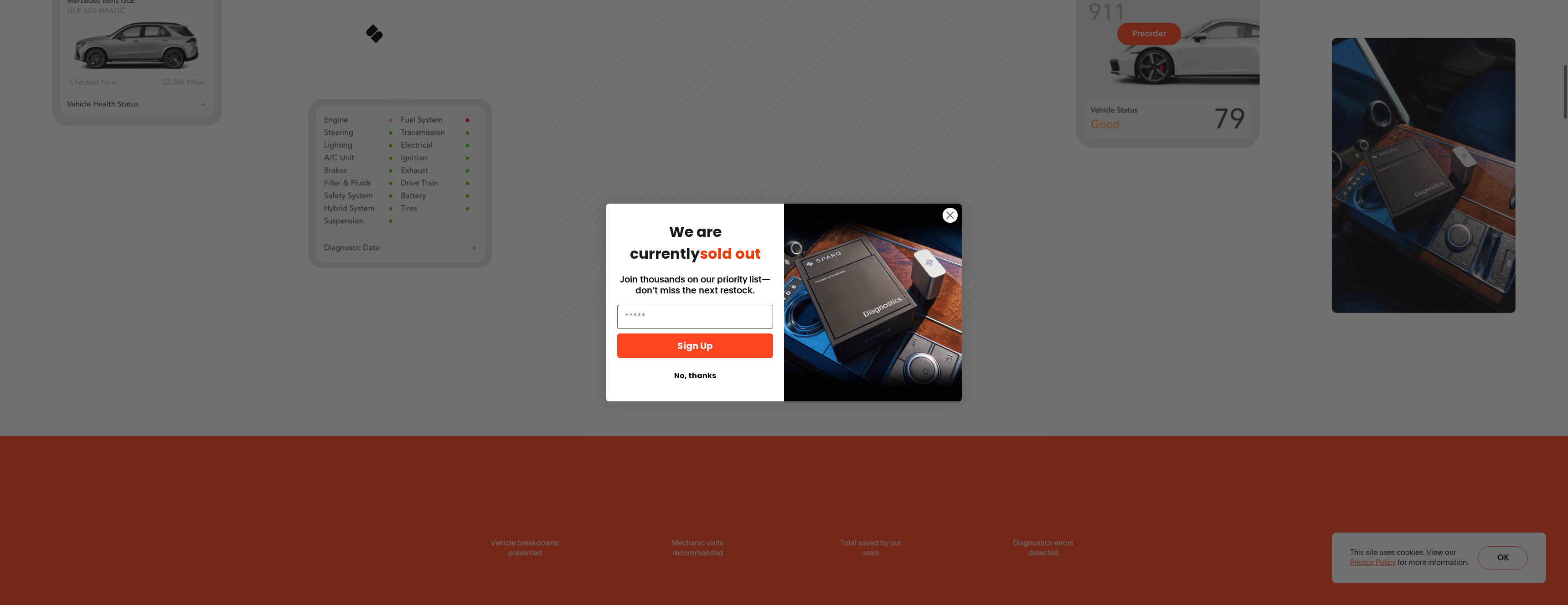
click at [951, 214] on icon "Close dialog" at bounding box center [950, 215] width 6 height 6
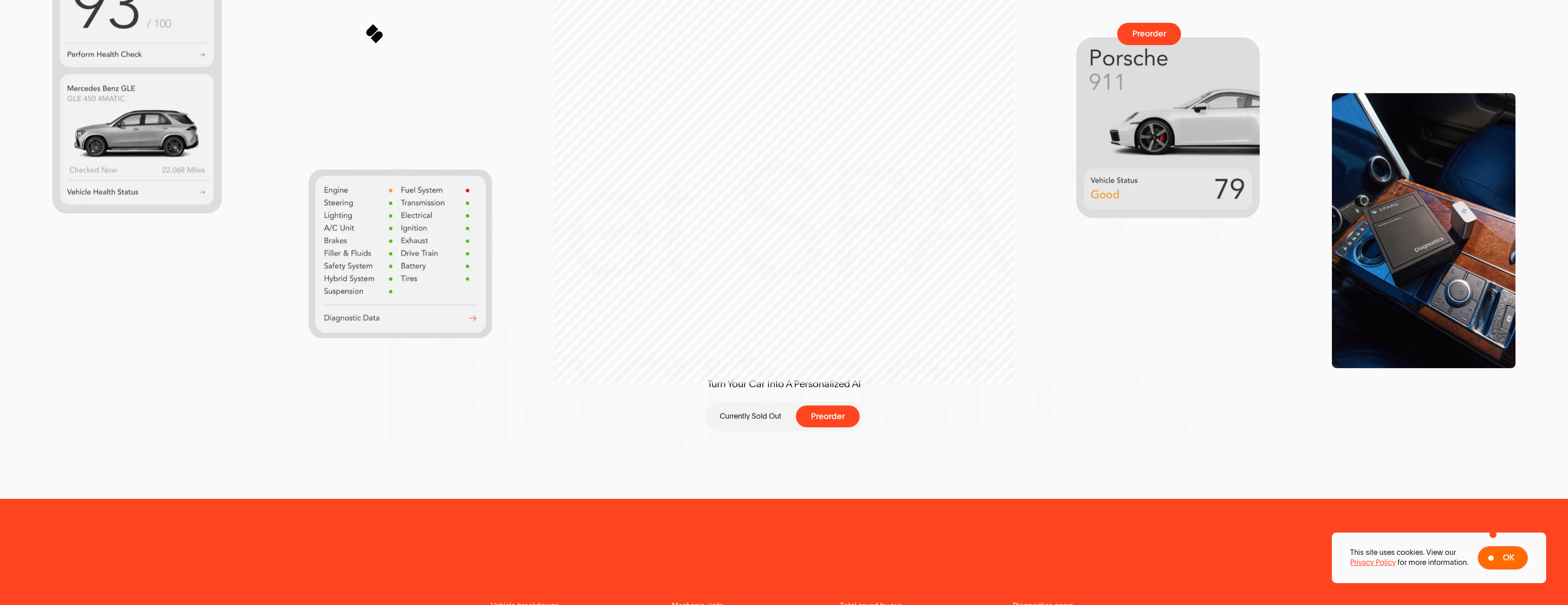
click at [1503, 561] on span "Ok" at bounding box center [1508, 558] width 12 height 9
